Goal: Navigation & Orientation: Find specific page/section

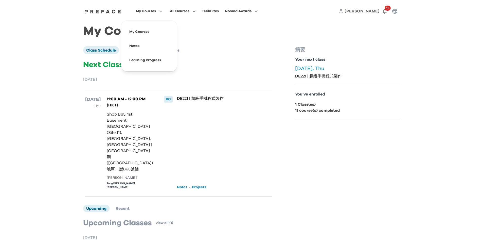
click at [157, 12] on button "My Courses" at bounding box center [148, 11] width 29 height 7
click at [148, 31] on span at bounding box center [149, 32] width 48 height 14
click at [141, 43] on span at bounding box center [149, 46] width 48 height 14
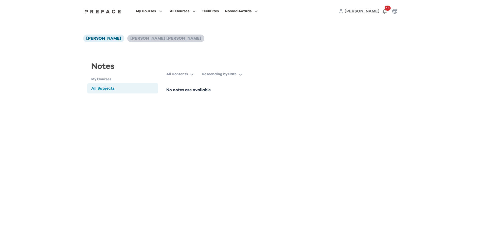
click at [131, 38] on span "Tung [PERSON_NAME] [PERSON_NAME]" at bounding box center [165, 38] width 71 height 4
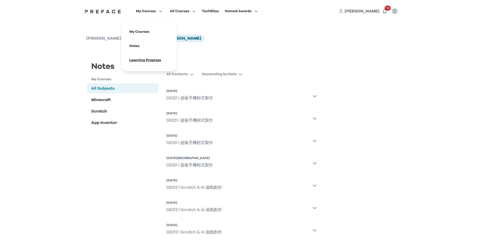
click at [143, 66] on span at bounding box center [149, 60] width 48 height 14
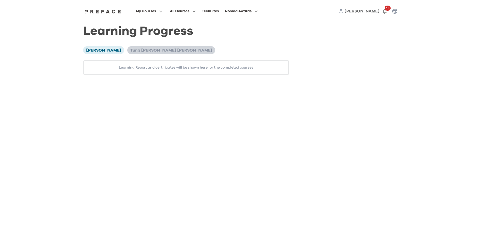
click at [134, 52] on span "Tung [PERSON_NAME] [PERSON_NAME]" at bounding box center [171, 50] width 82 height 4
